Goal: Obtain resource: Download file/media

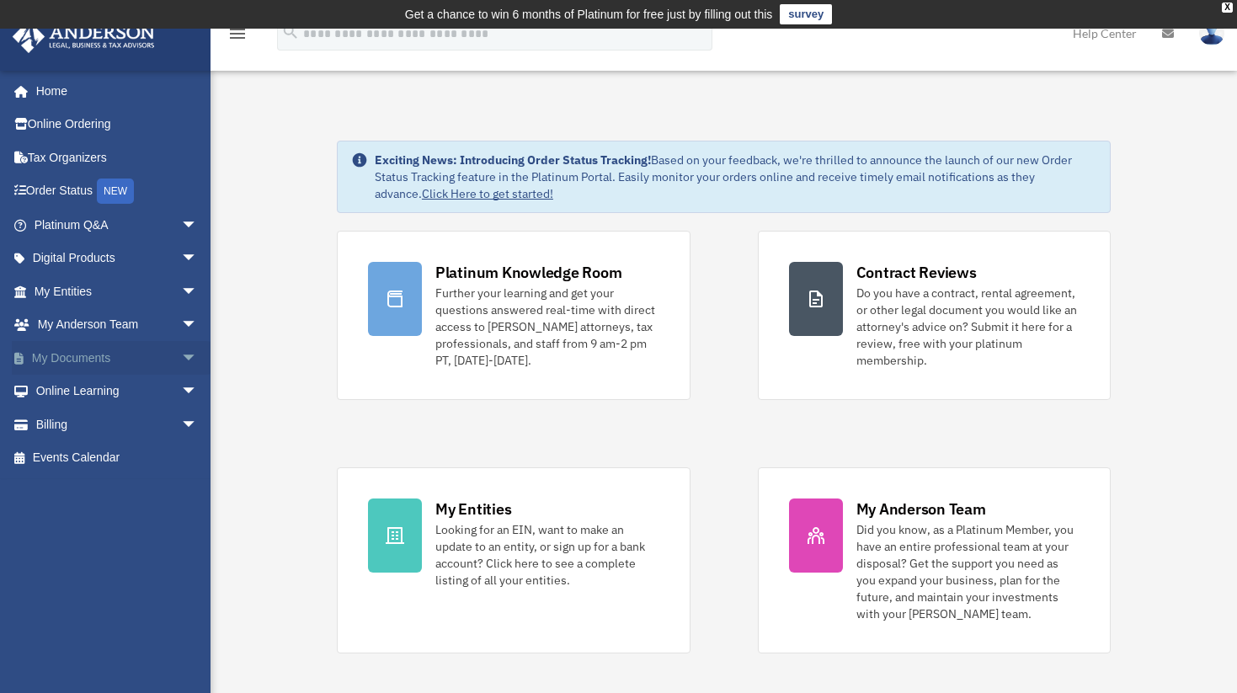
click at [62, 360] on link "My Documents arrow_drop_down" at bounding box center [117, 358] width 211 height 34
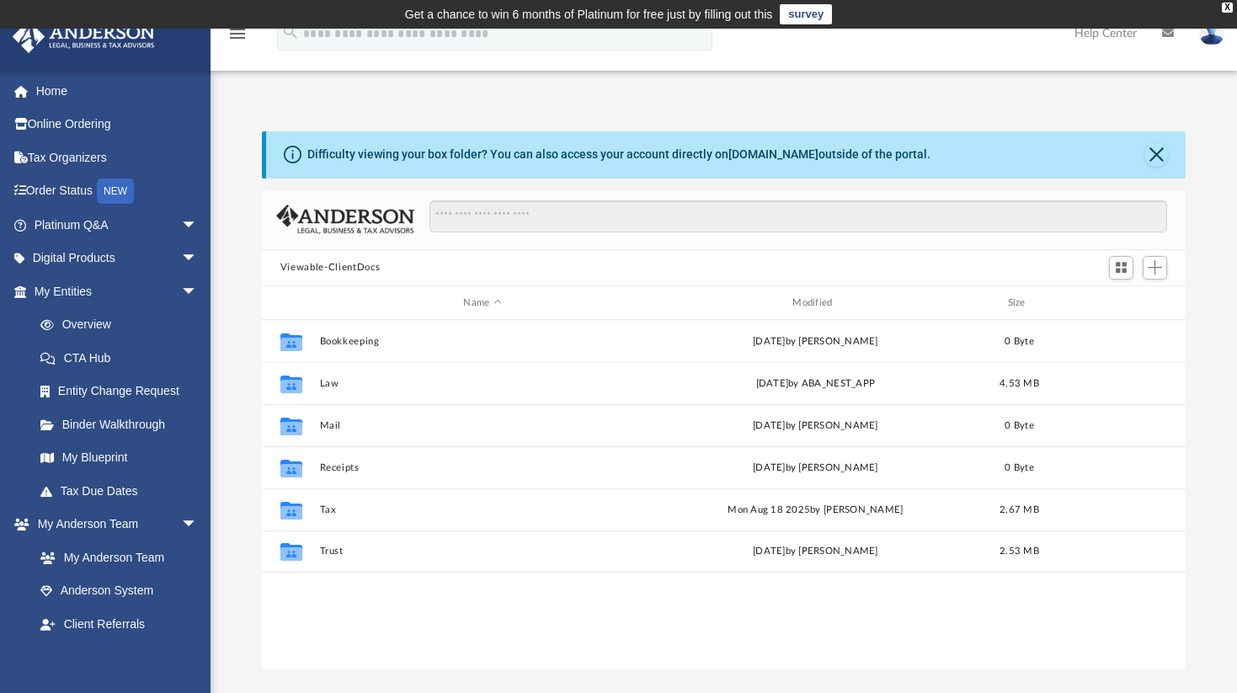
scroll to position [370, 911]
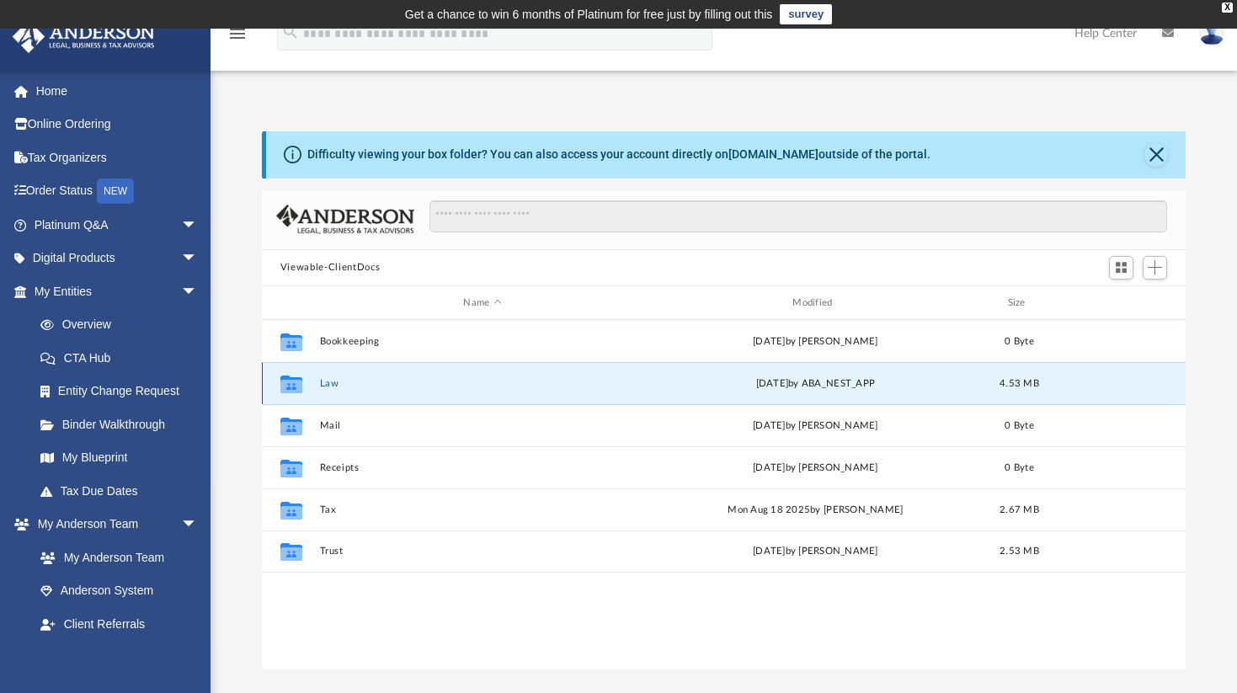
click at [333, 382] on button "Law" at bounding box center [482, 383] width 326 height 11
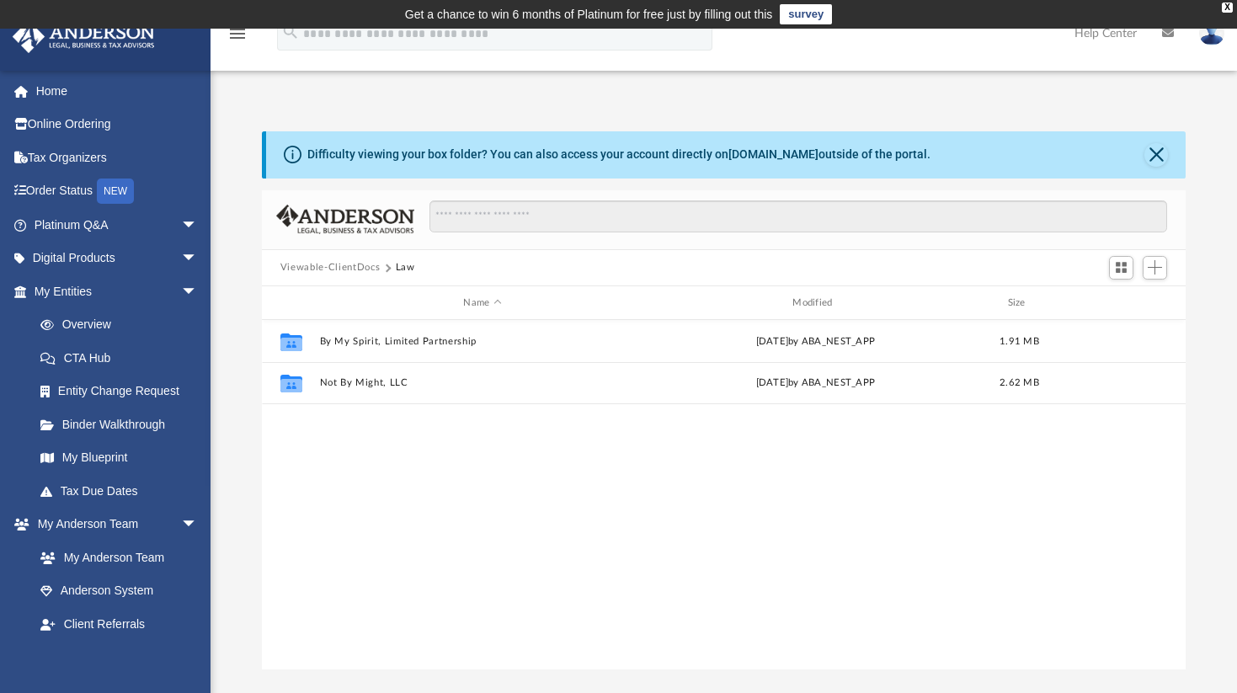
click at [353, 268] on button "Viewable-ClientDocs" at bounding box center [329, 267] width 99 height 15
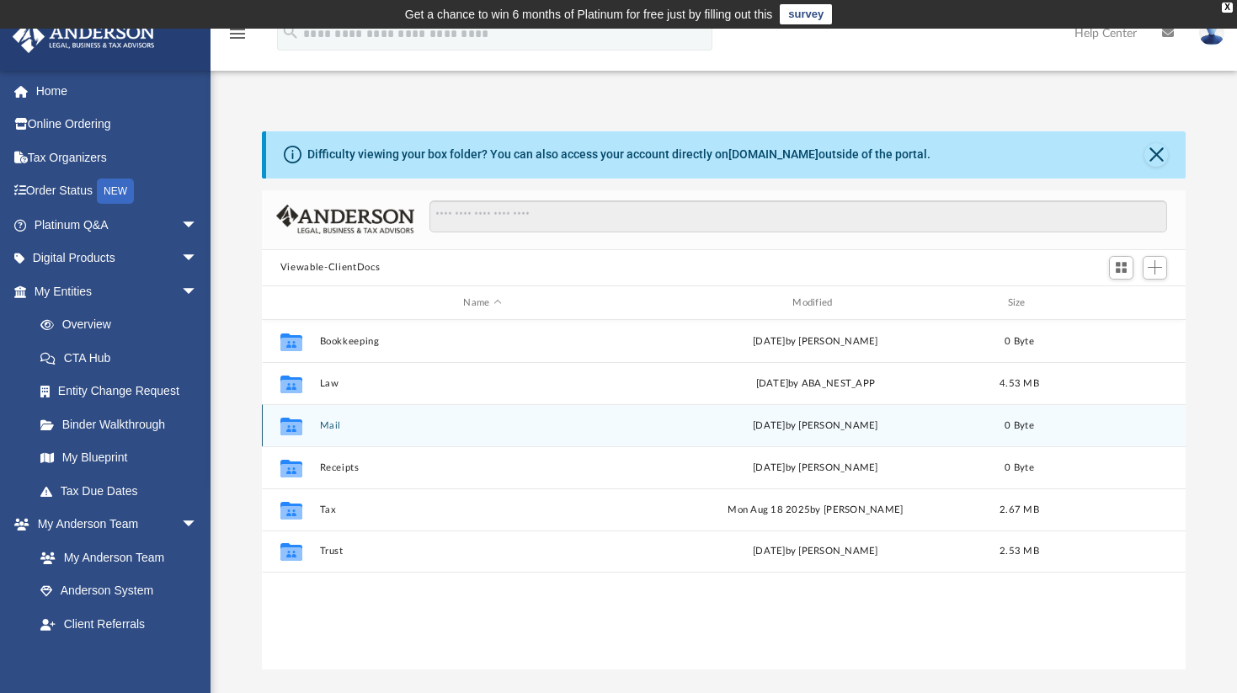
click at [327, 424] on button "Mail" at bounding box center [482, 425] width 326 height 11
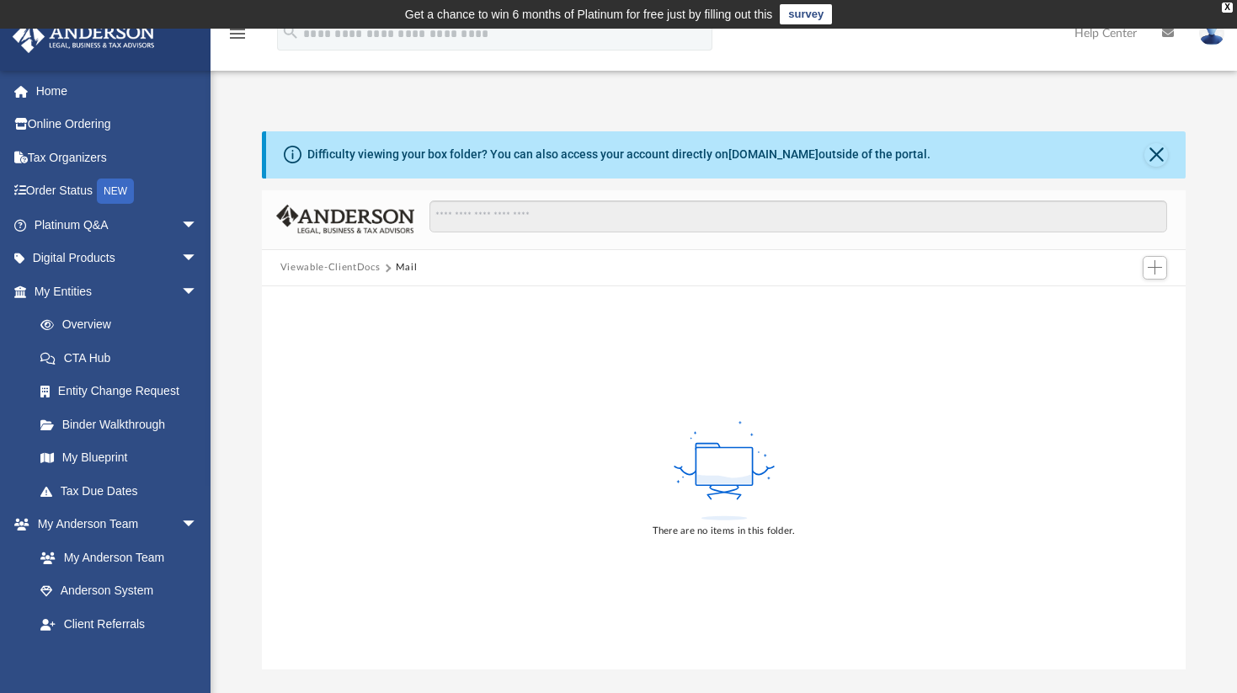
click at [336, 271] on button "Viewable-ClientDocs" at bounding box center [329, 267] width 99 height 15
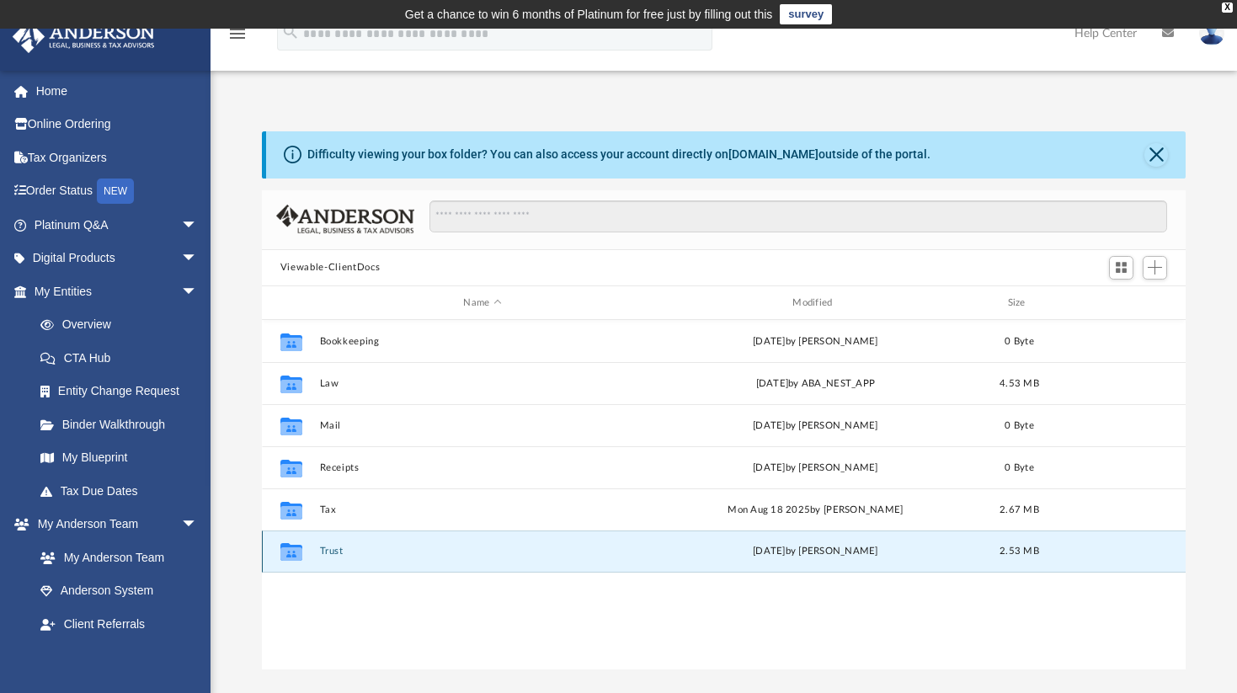
click at [328, 548] on button "Trust" at bounding box center [482, 551] width 326 height 11
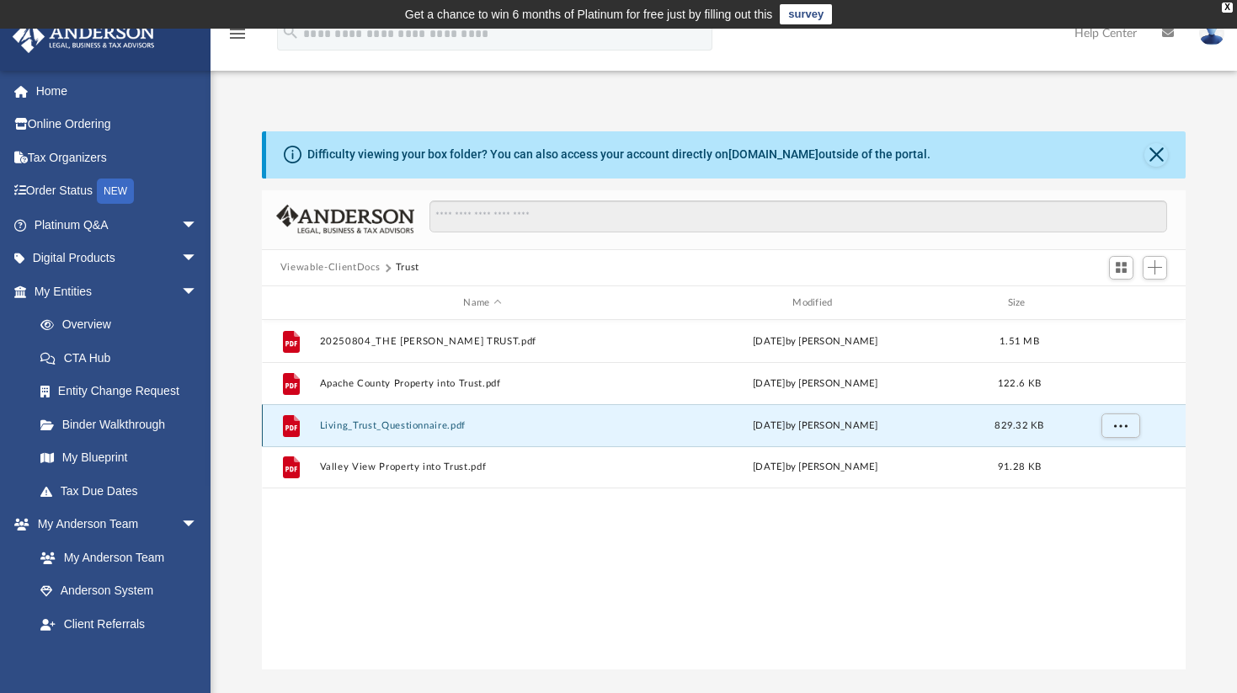
click at [363, 431] on button "Living_Trust_Questionnaire.pdf" at bounding box center [482, 425] width 326 height 11
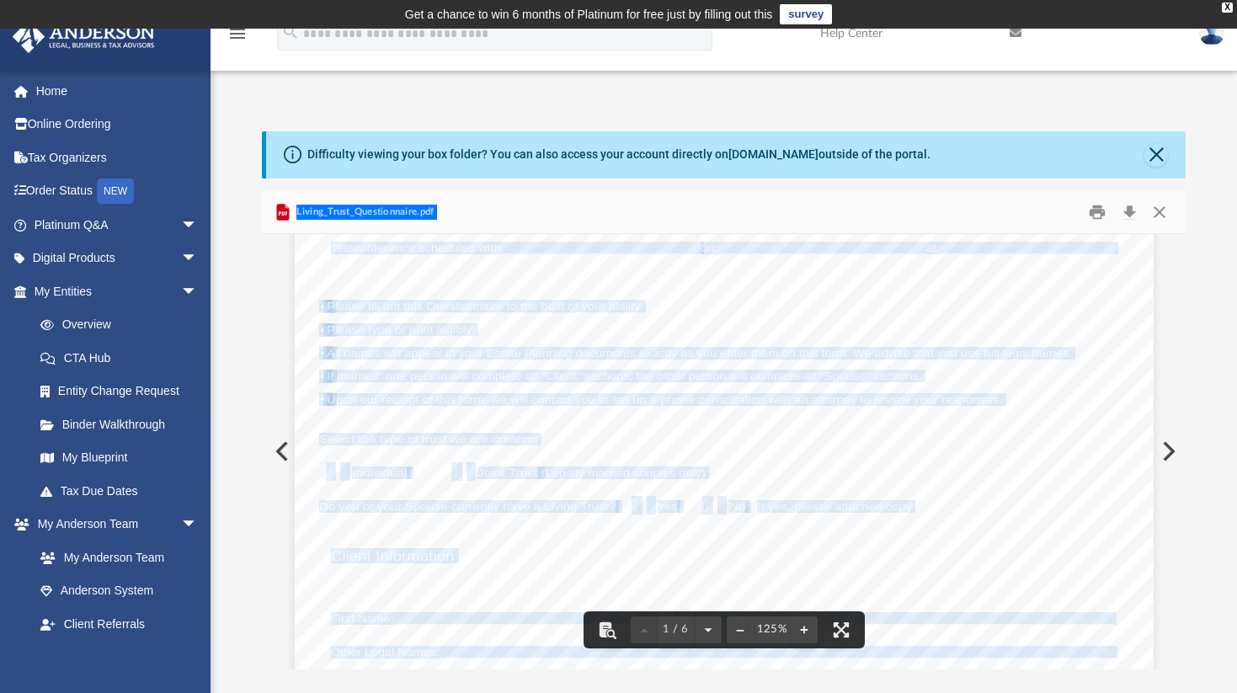
scroll to position [168, 0]
